Goal: Information Seeking & Learning: Learn about a topic

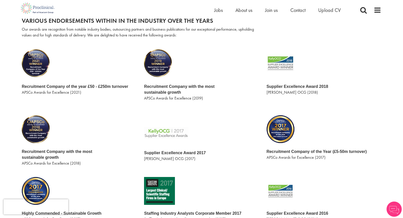
scroll to position [68, 0]
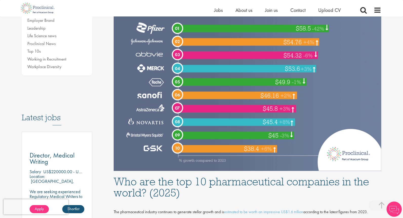
click at [241, 121] on img at bounding box center [248, 59] width 268 height 223
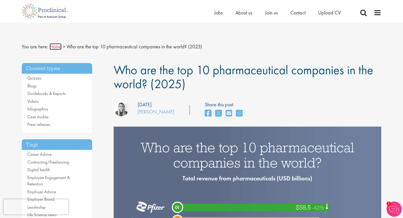
click at [51, 48] on link "Home" at bounding box center [56, 46] width 12 height 7
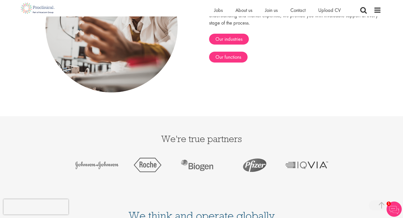
scroll to position [867, 0]
